Goal: Find specific page/section: Find specific page/section

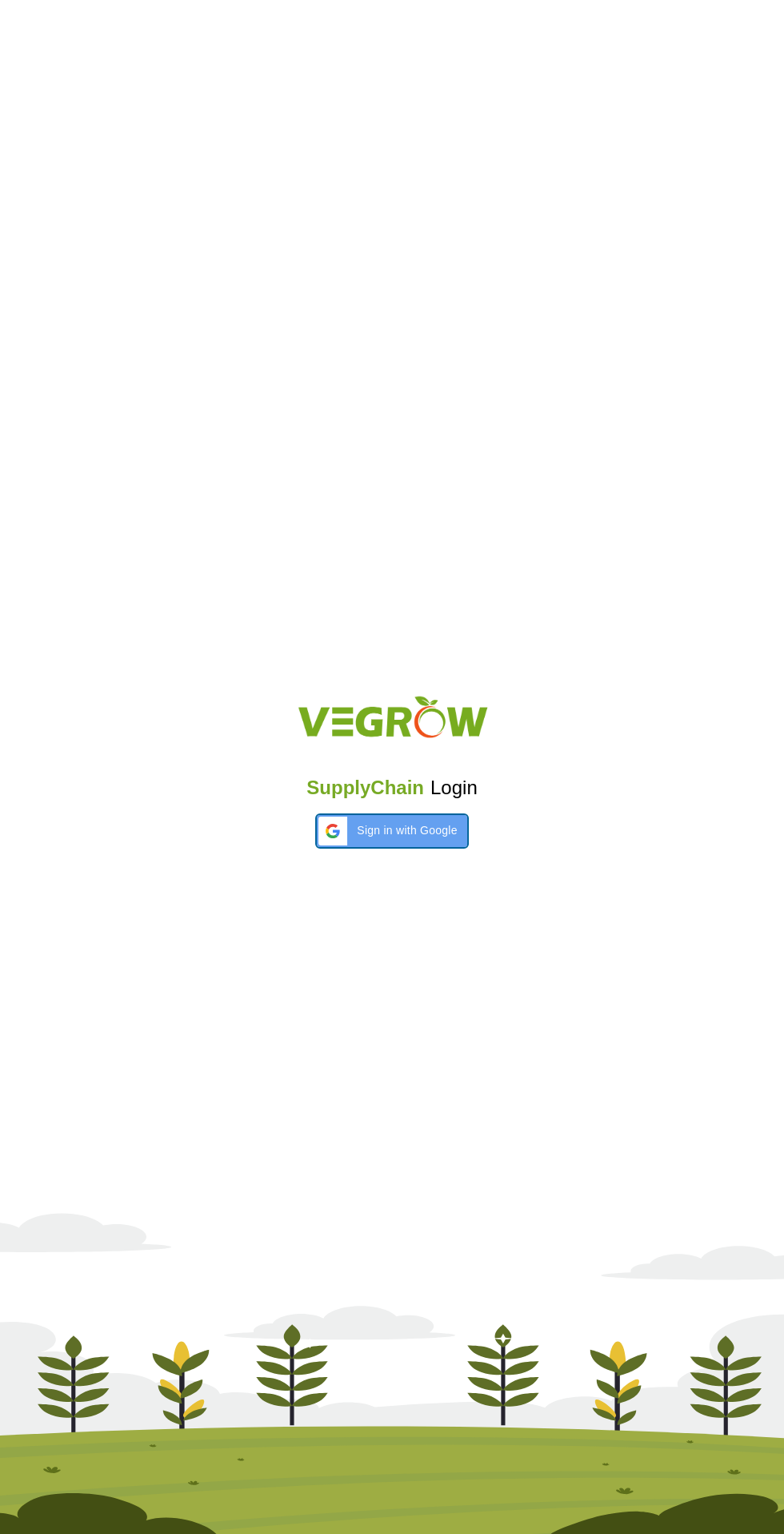
click at [437, 833] on span "Sign in with Google" at bounding box center [407, 831] width 101 height 17
click at [391, 852] on div "SupplyChain Login" at bounding box center [392, 767] width 784 height 192
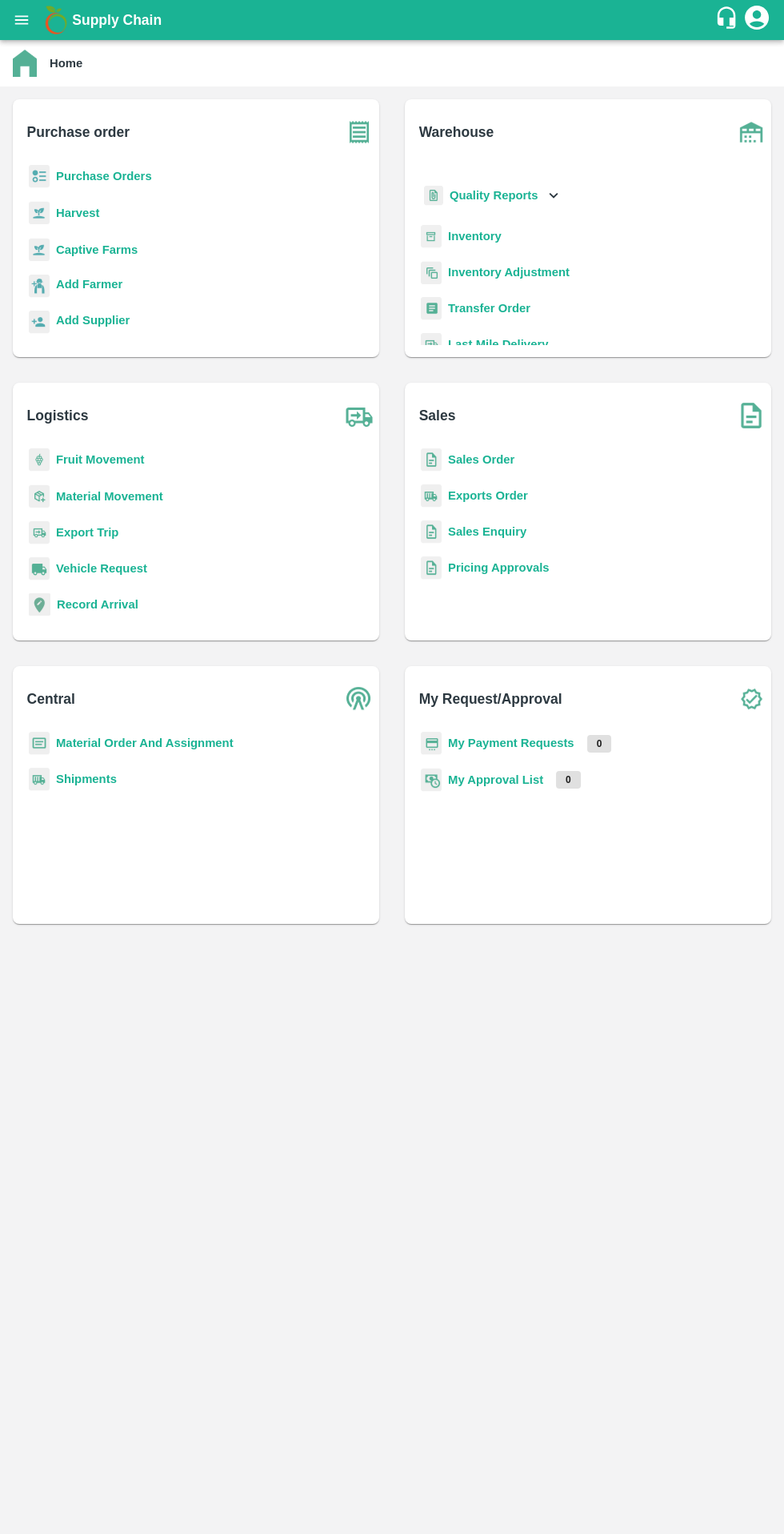
scroll to position [35, 0]
click at [488, 235] on b "Inventory" at bounding box center [475, 235] width 54 height 12
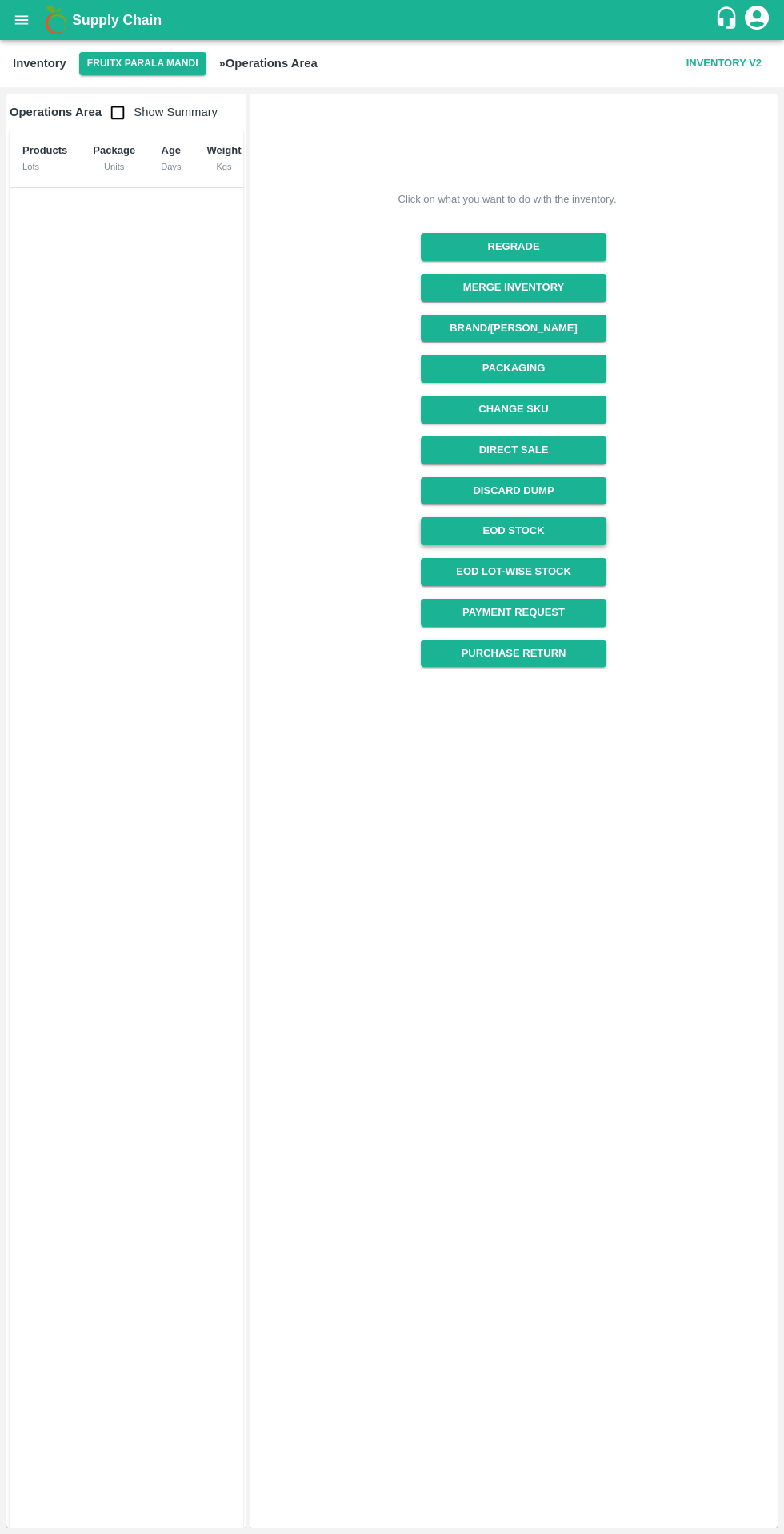
click at [564, 536] on link "EOD Stock" at bounding box center [513, 530] width 185 height 28
click at [572, 574] on link "EOD Lot-wise Stock" at bounding box center [513, 572] width 185 height 28
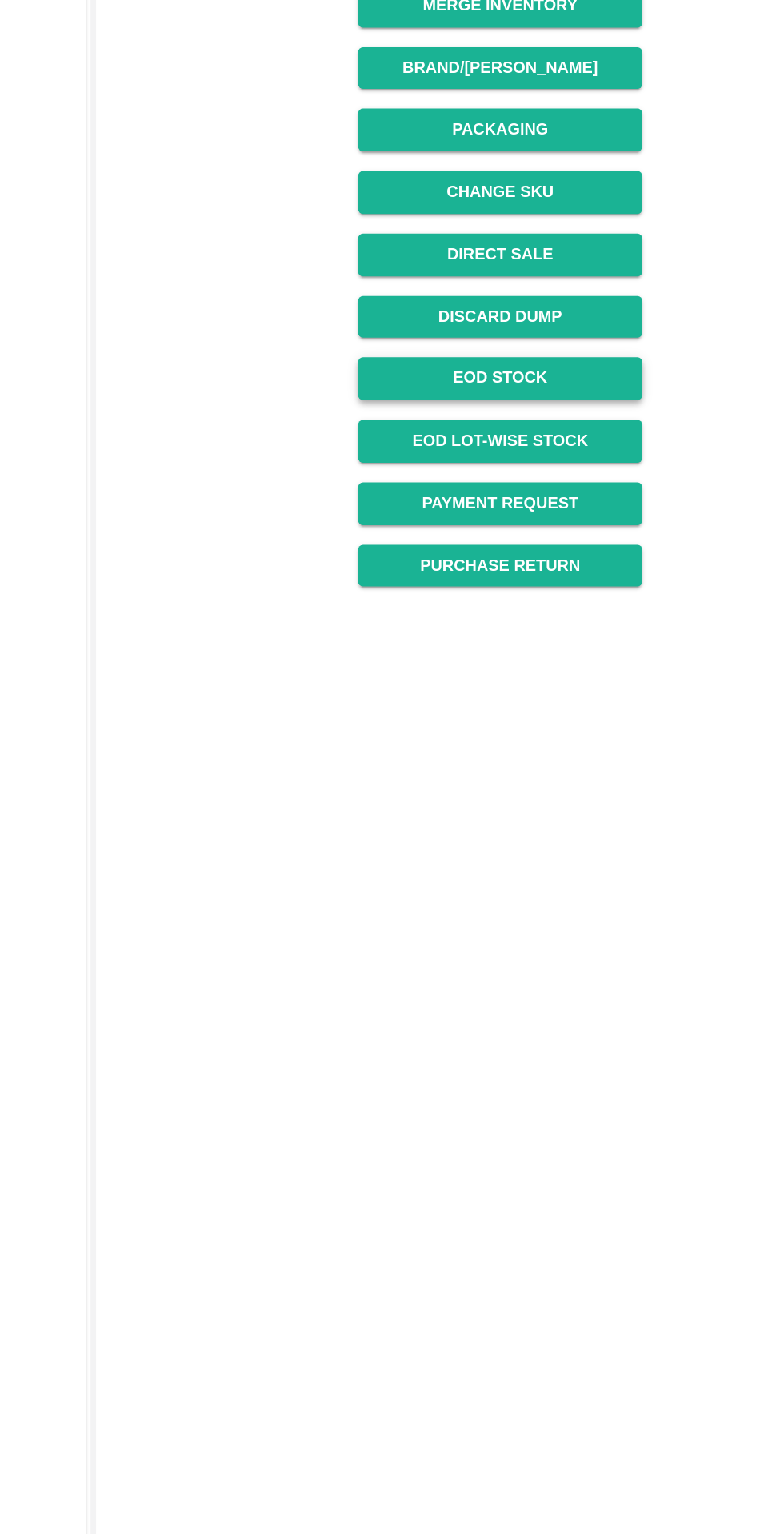
click at [569, 528] on link "EOD Stock" at bounding box center [513, 530] width 185 height 28
